Goal: Task Accomplishment & Management: Use online tool/utility

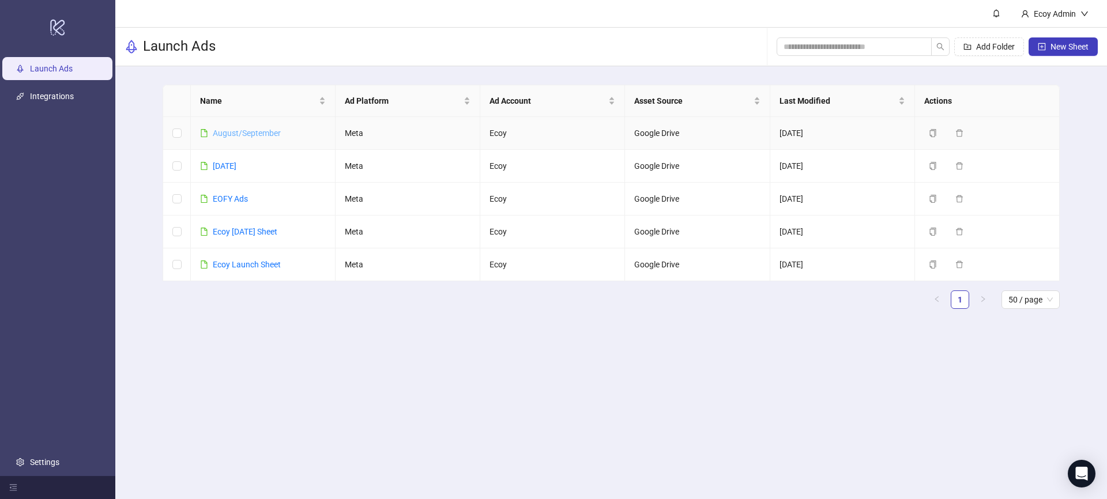
click at [235, 134] on link "August/September" at bounding box center [247, 133] width 68 height 9
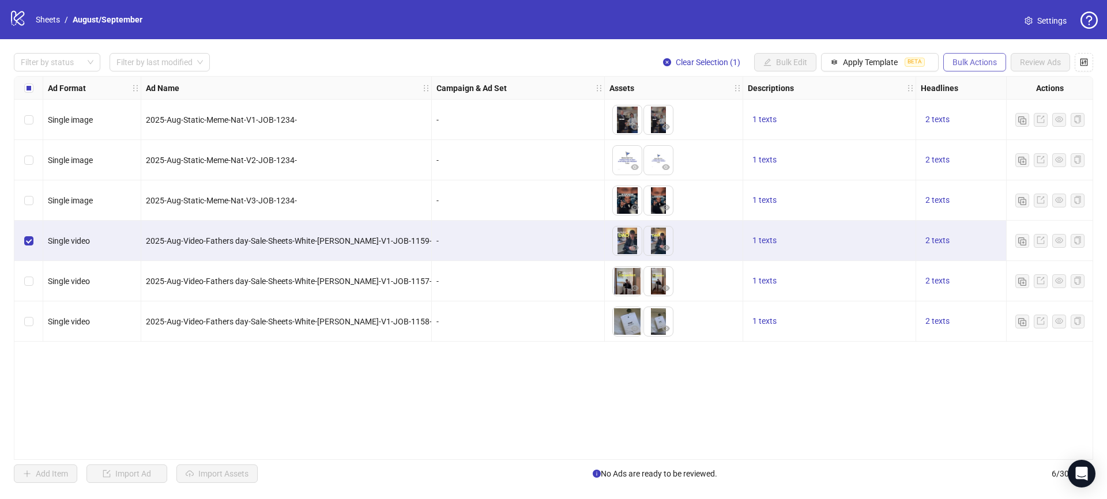
click at [970, 62] on span "Bulk Actions" at bounding box center [974, 62] width 44 height 9
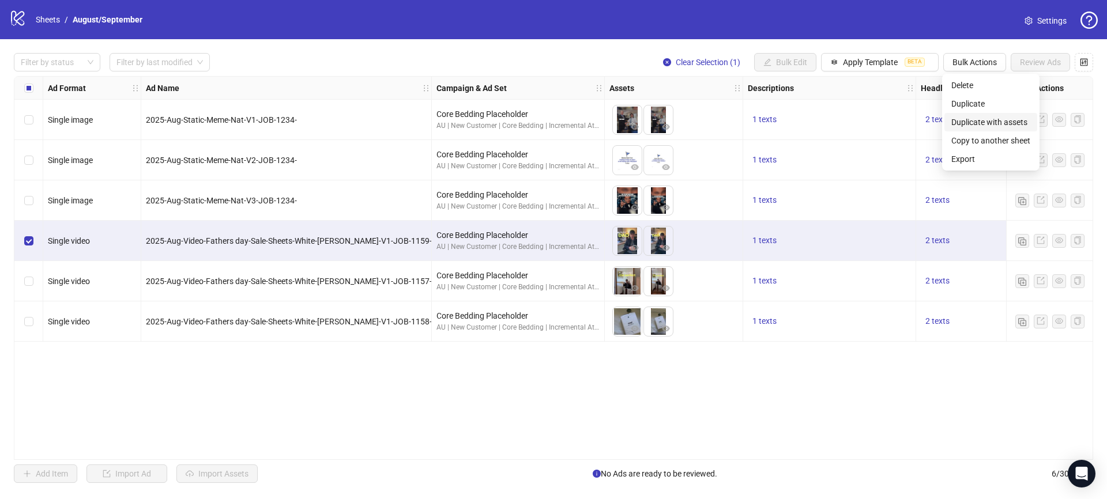
click at [987, 124] on span "Duplicate with assets" at bounding box center [990, 122] width 79 height 13
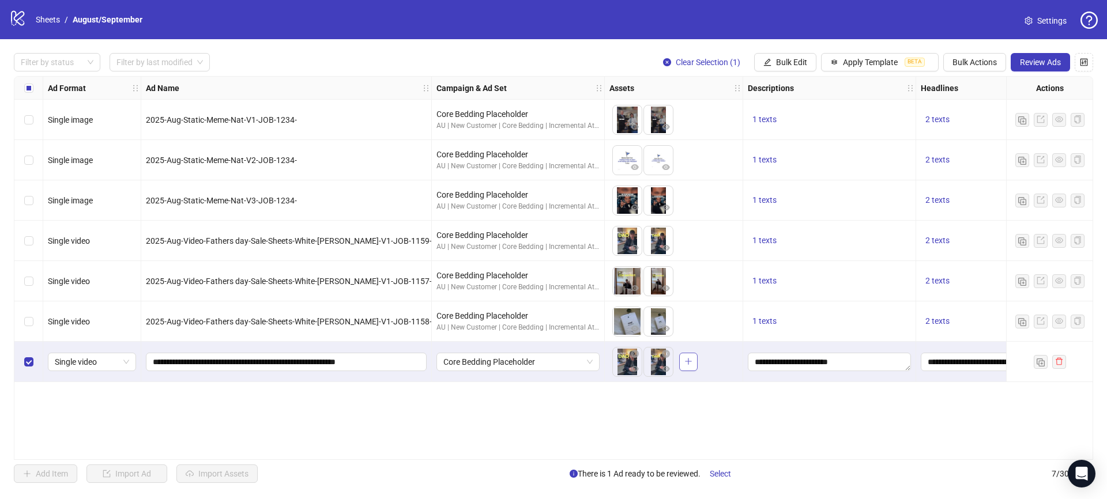
click at [692, 365] on span "button" at bounding box center [688, 361] width 8 height 9
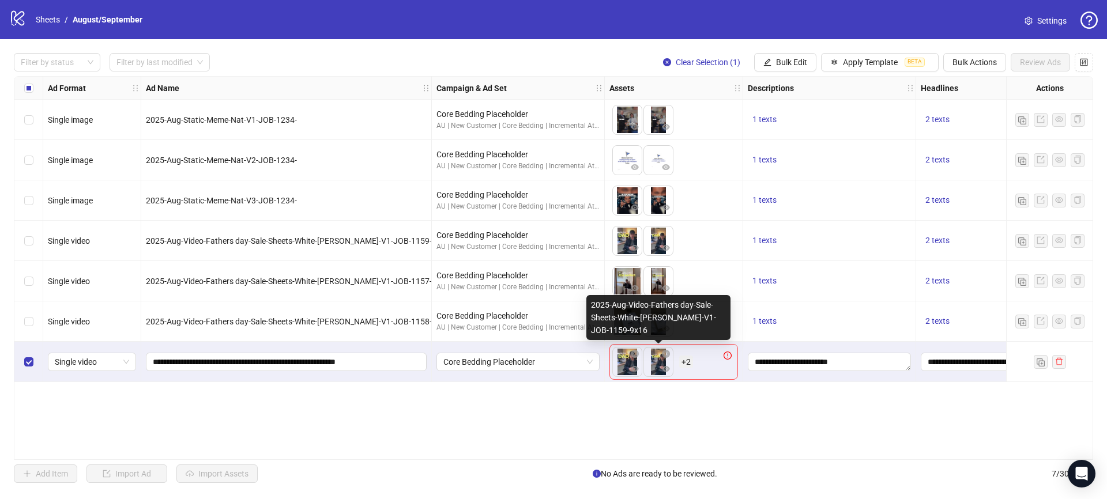
click at [656, 364] on body "logo/logo-mobile Sheets / August/September Settings Filter by status Filter by …" at bounding box center [553, 249] width 1107 height 499
click at [655, 364] on body "logo/logo-mobile Sheets / August/September Settings Filter by status Filter by …" at bounding box center [553, 249] width 1107 height 499
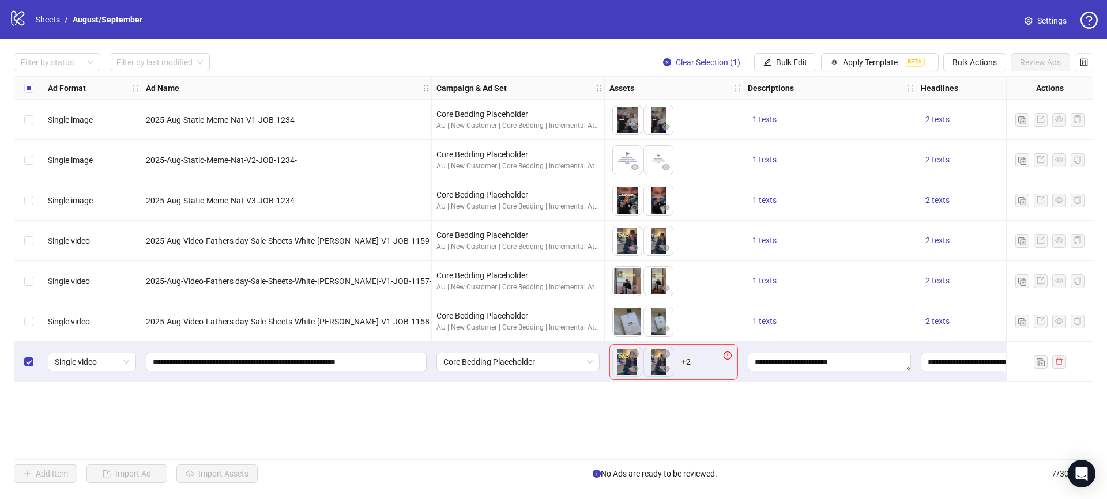
drag, startPoint x: 656, startPoint y: 362, endPoint x: 662, endPoint y: 409, distance: 47.1
click at [662, 409] on body "logo/logo-mobile Sheets / August/September Settings Filter by status Filter by …" at bounding box center [553, 249] width 1107 height 499
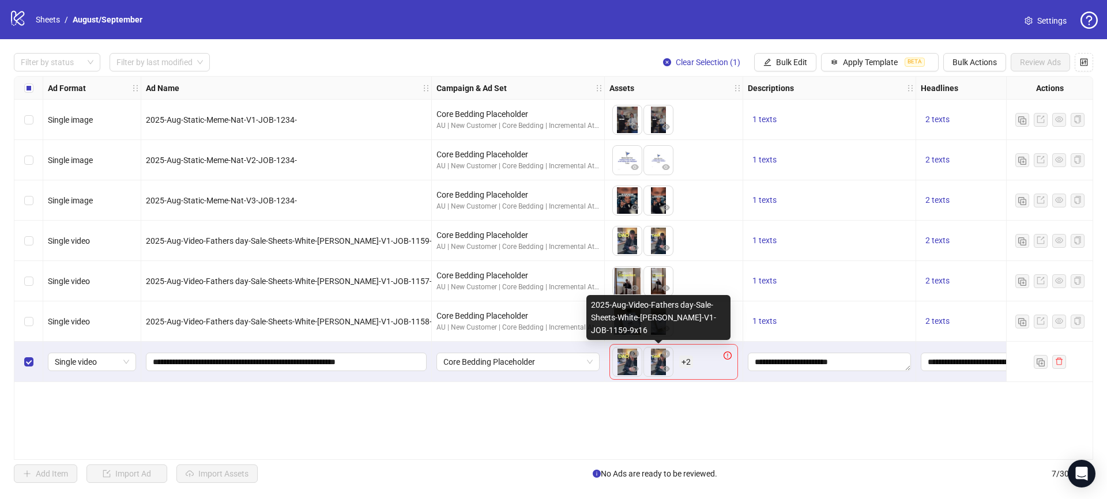
click at [654, 366] on body "logo/logo-mobile Sheets / August/September Settings Filter by status Filter by …" at bounding box center [553, 249] width 1107 height 499
click at [650, 357] on body "logo/logo-mobile Sheets / August/September Settings Filter by status Filter by …" at bounding box center [553, 249] width 1107 height 499
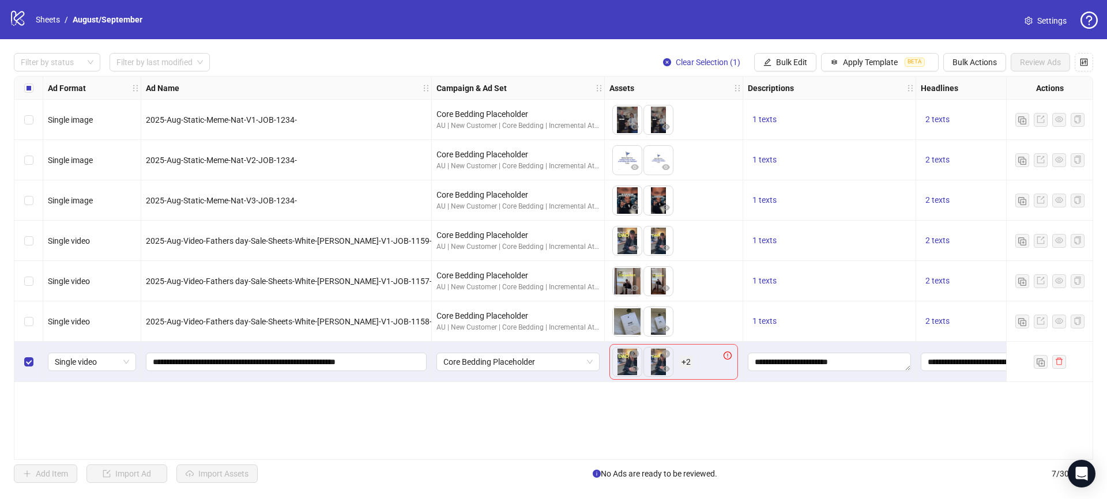
drag, startPoint x: 717, startPoint y: 284, endPoint x: 714, endPoint y: 289, distance: 6.4
click at [717, 284] on div "To pick up a draggable item, press the space bar. While dragging, use the arrow…" at bounding box center [673, 281] width 129 height 36
click at [725, 356] on icon "exclamation-circle" at bounding box center [727, 356] width 8 height 8
click at [666, 358] on span "button" at bounding box center [666, 353] width 8 height 9
click at [667, 357] on icon "close-circle" at bounding box center [666, 354] width 8 height 8
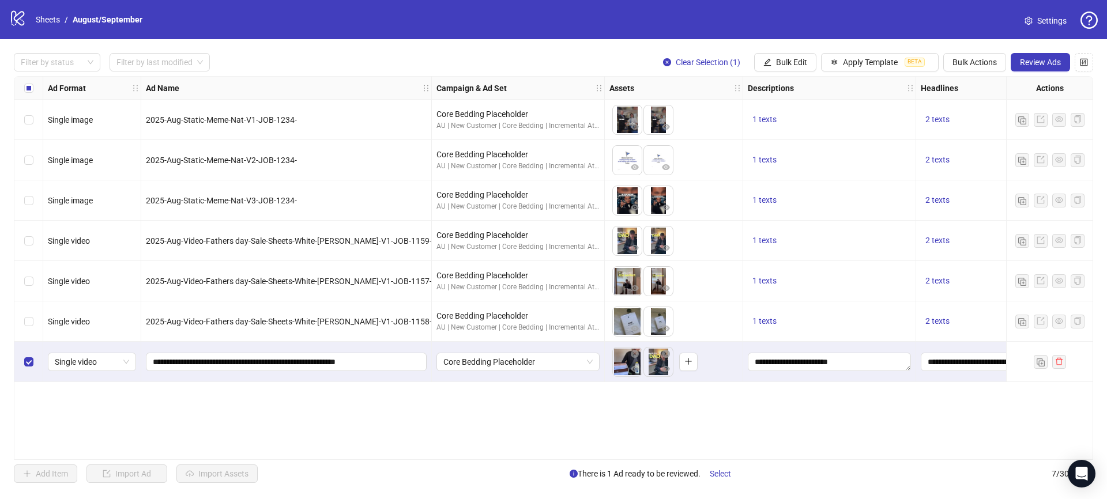
drag, startPoint x: 626, startPoint y: 360, endPoint x: 671, endPoint y: 360, distance: 45.0
click at [666, 354] on icon "close-circle" at bounding box center [666, 354] width 8 height 8
click at [636, 357] on icon "close-circle" at bounding box center [635, 354] width 8 height 8
click at [631, 362] on button "button" at bounding box center [626, 362] width 18 height 18
click at [1028, 67] on button "Review Ads" at bounding box center [1039, 62] width 59 height 18
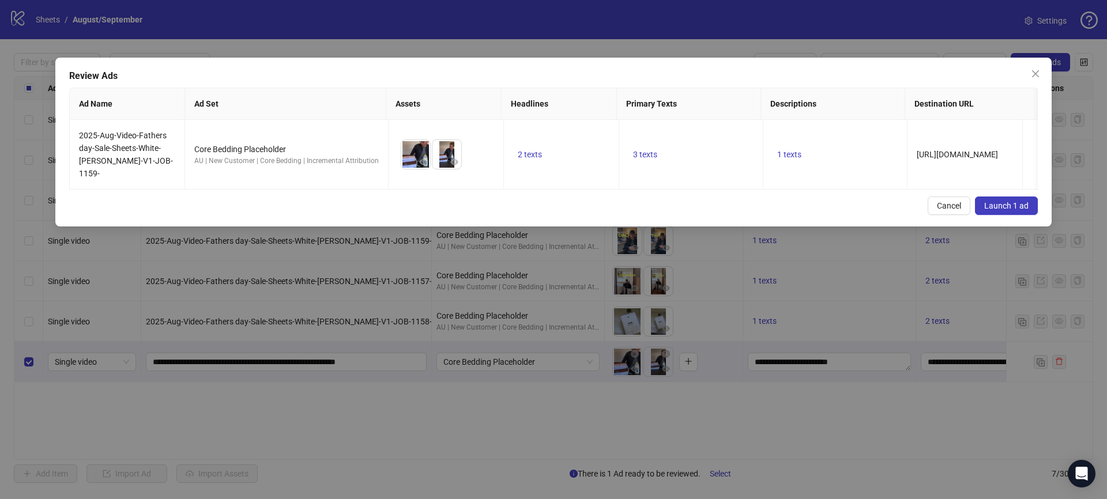
click at [990, 201] on span "Launch 1 ad" at bounding box center [1006, 205] width 44 height 9
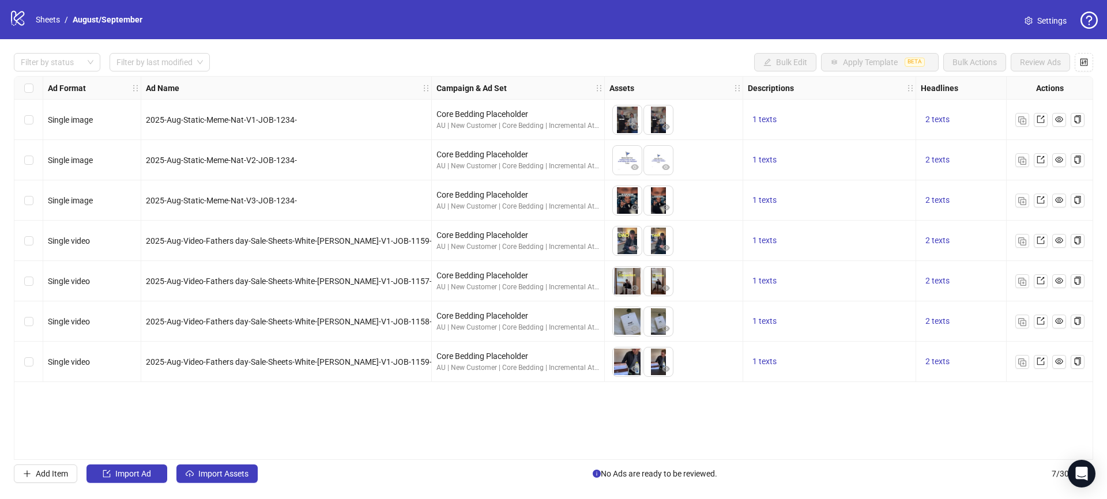
click at [490, 414] on div "Ad Format Ad Name Campaign & Ad Set Assets Descriptions Headlines Primary Texts…" at bounding box center [553, 268] width 1079 height 384
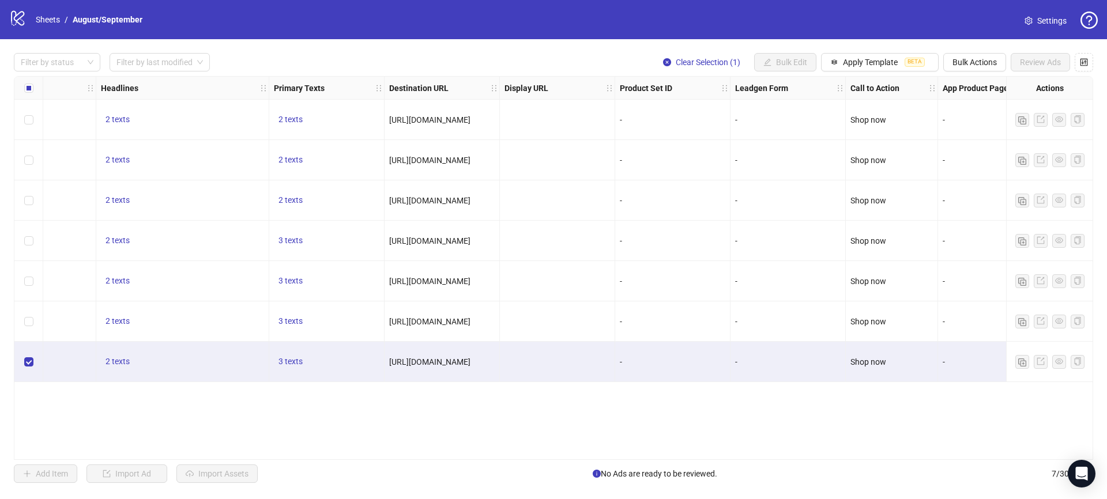
scroll to position [0, 867]
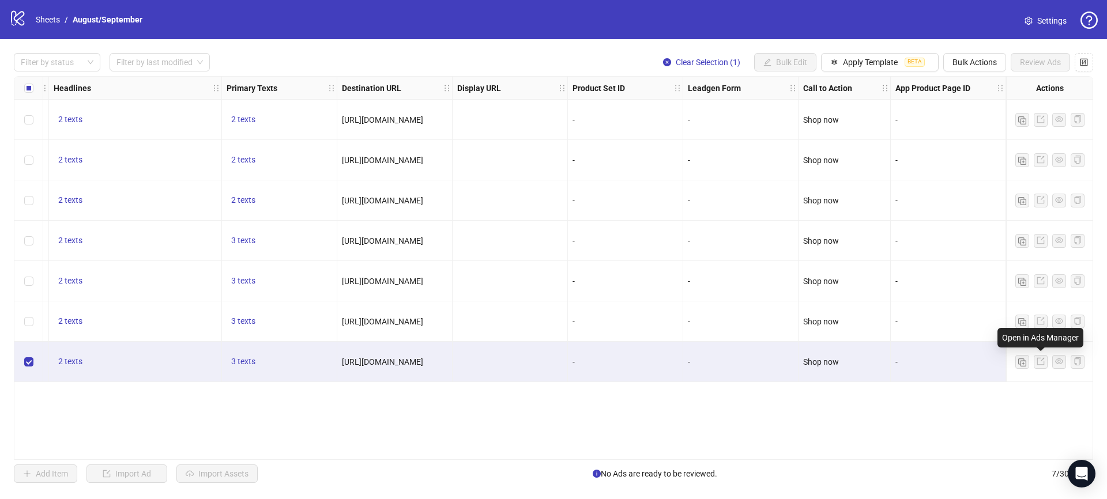
click at [1040, 366] on span at bounding box center [1040, 362] width 8 height 13
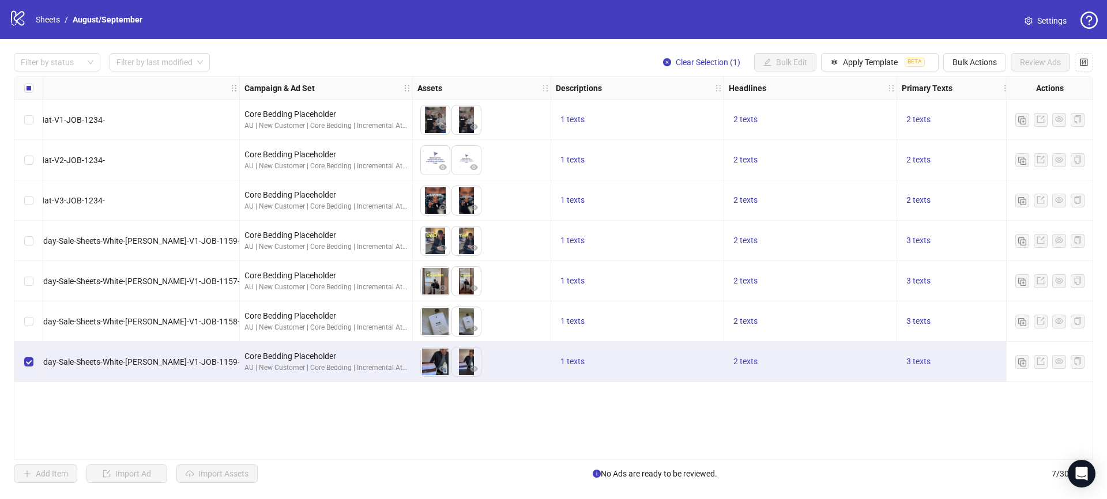
scroll to position [0, 0]
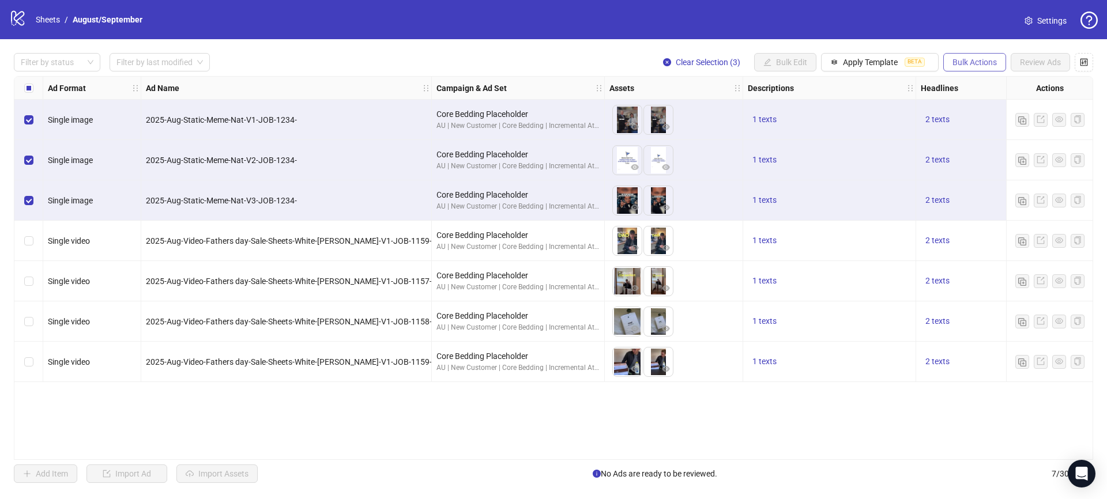
click at [962, 62] on span "Bulk Actions" at bounding box center [974, 62] width 44 height 9
click at [988, 121] on span "Duplicate with assets" at bounding box center [990, 122] width 79 height 13
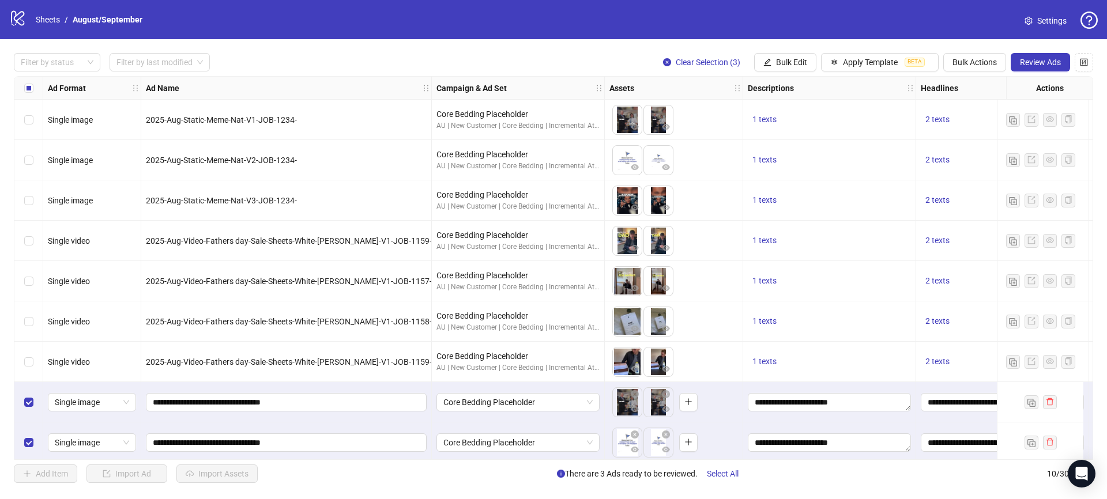
scroll to position [48, 0]
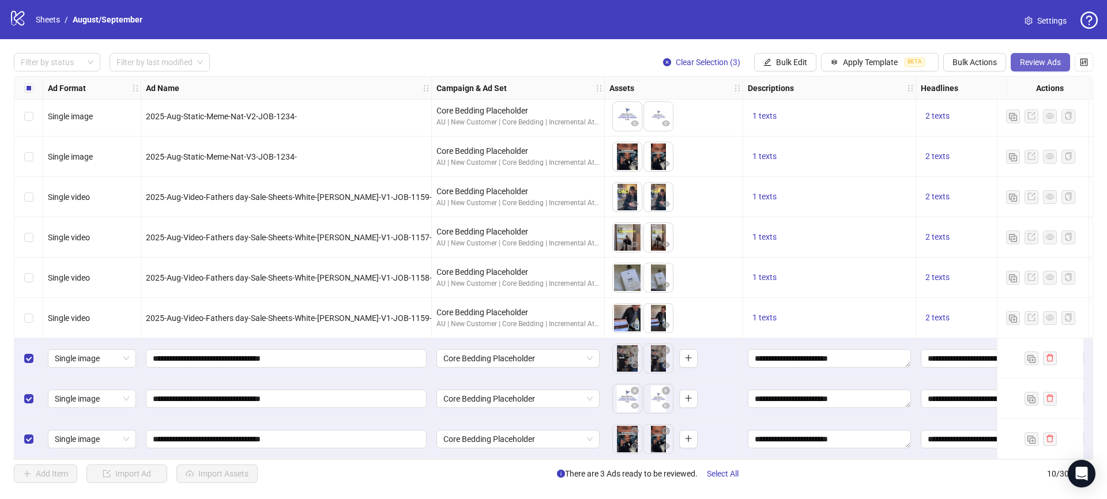
click at [1053, 65] on span "Review Ads" at bounding box center [1040, 62] width 41 height 9
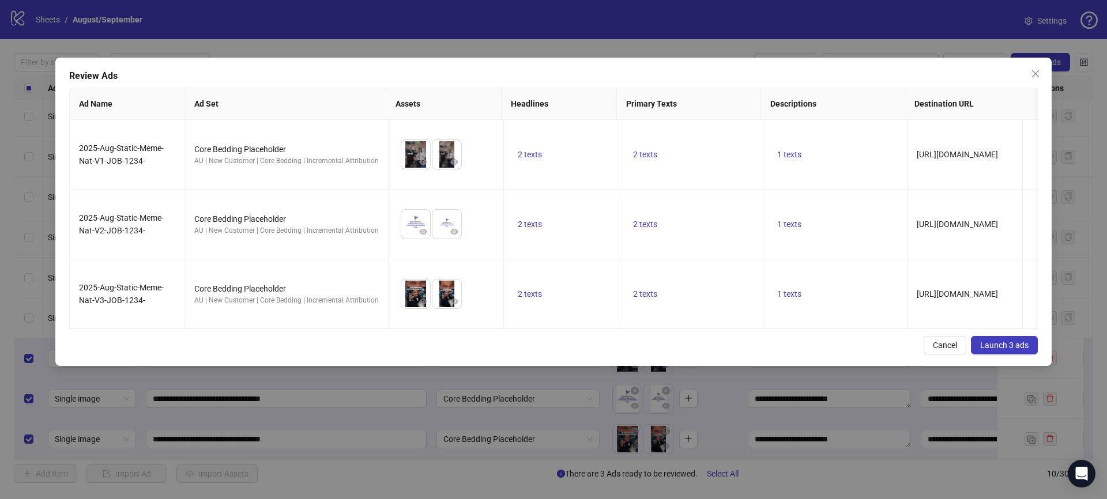
click at [988, 341] on span "Launch 3 ads" at bounding box center [1004, 345] width 48 height 9
